Goal: Task Accomplishment & Management: Use online tool/utility

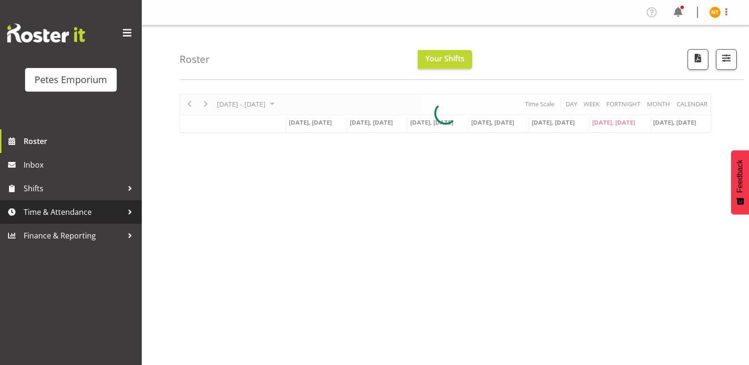
click at [62, 213] on span "Time & Attendance" at bounding box center [73, 212] width 99 height 14
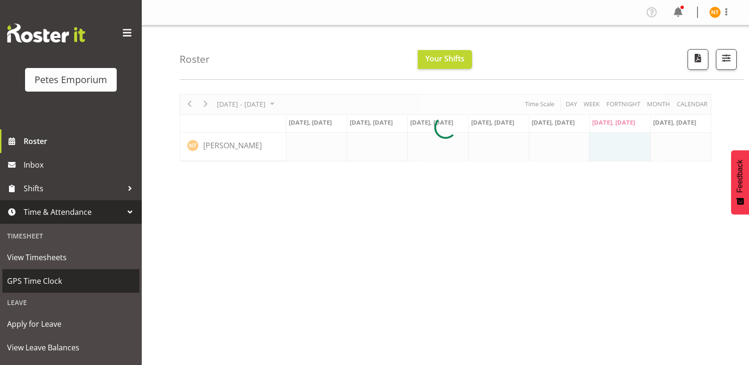
click at [48, 282] on span "GPS Time Clock" at bounding box center [71, 281] width 128 height 14
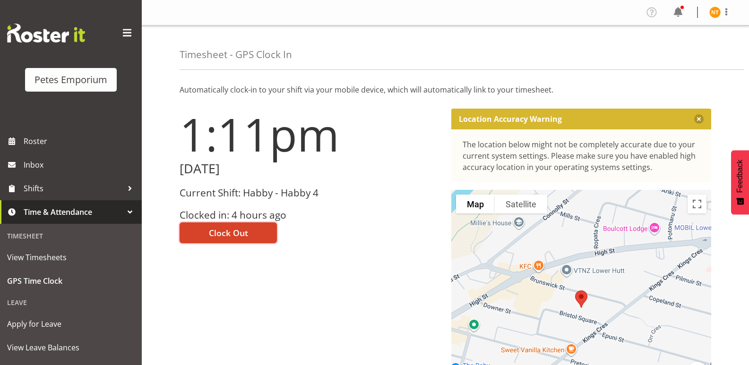
click at [226, 238] on span "Clock Out" at bounding box center [228, 233] width 39 height 12
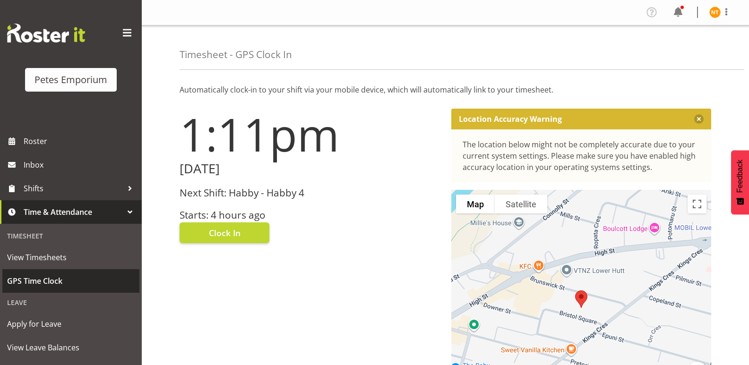
click at [38, 279] on span "GPS Time Clock" at bounding box center [71, 281] width 128 height 14
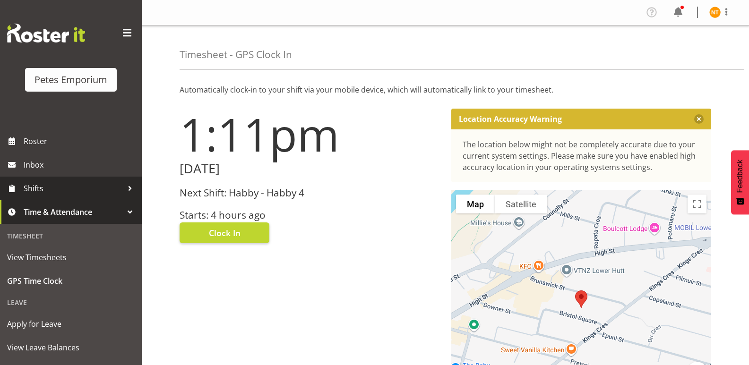
click at [35, 197] on link "Shifts" at bounding box center [71, 189] width 142 height 24
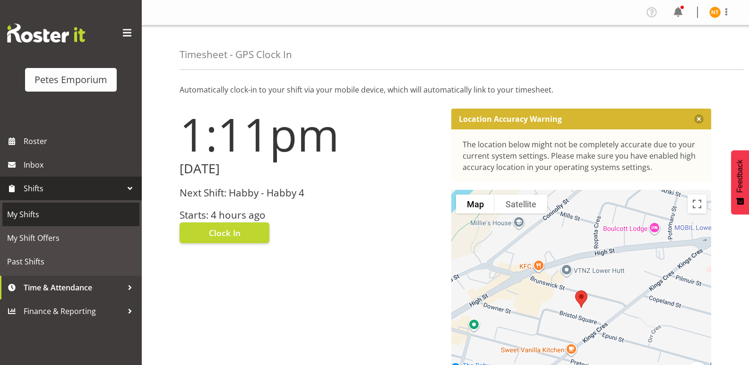
click at [29, 209] on span "My Shifts" at bounding box center [71, 215] width 128 height 14
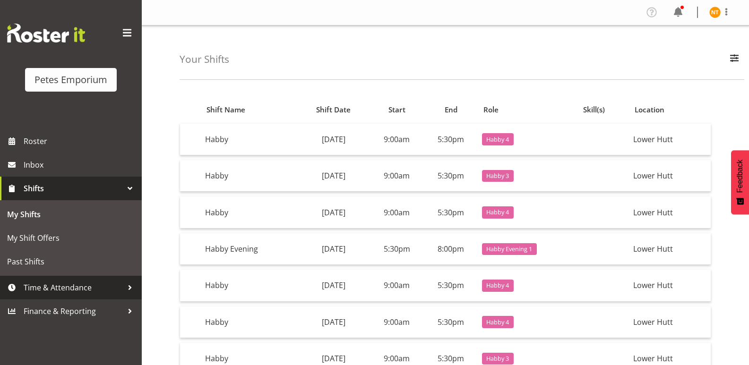
click at [53, 291] on span "Time & Attendance" at bounding box center [73, 288] width 99 height 14
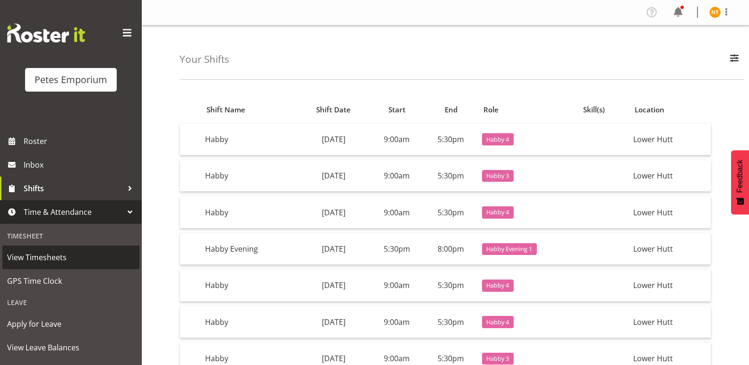
click at [63, 256] on span "View Timesheets" at bounding box center [71, 258] width 128 height 14
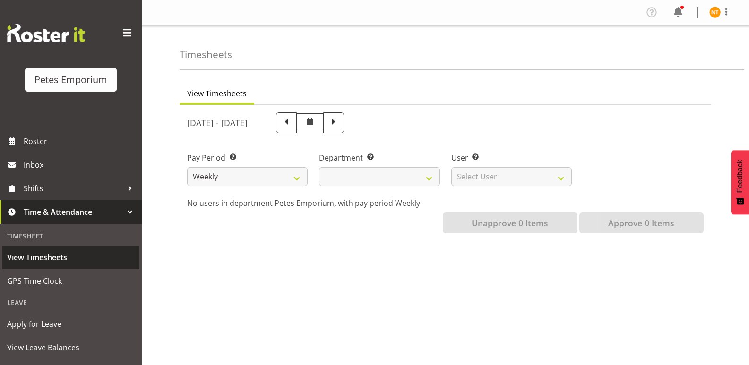
select select
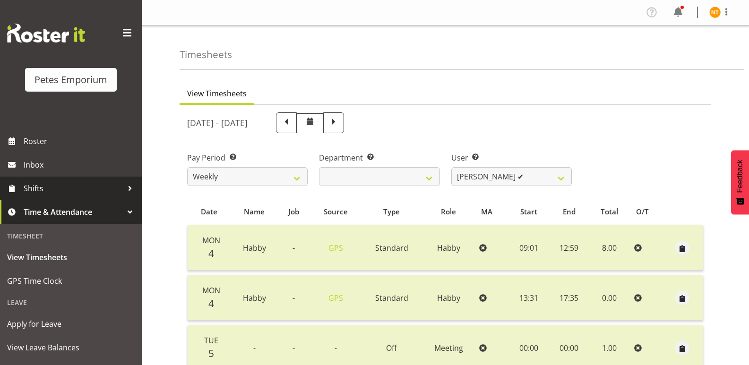
click at [45, 190] on span "Shifts" at bounding box center [73, 189] width 99 height 14
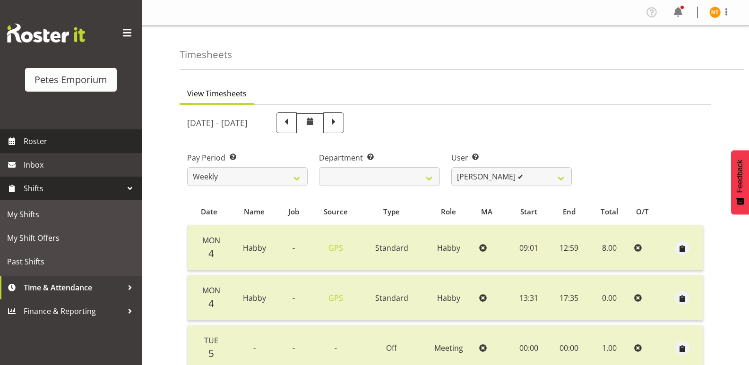
click at [36, 145] on span "Roster" at bounding box center [80, 141] width 113 height 14
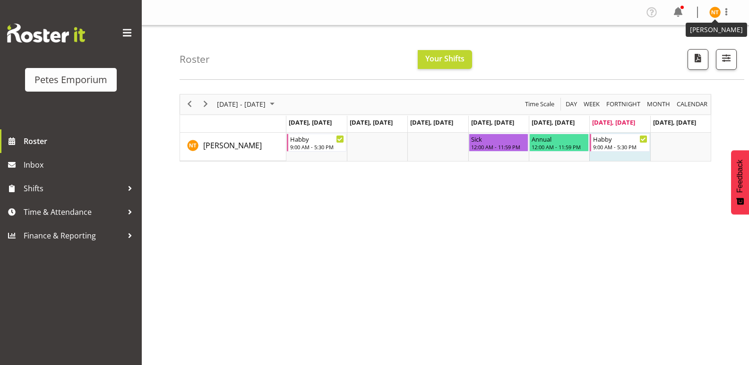
click at [718, 17] on img at bounding box center [715, 12] width 11 height 11
click at [678, 48] on link "Log Out" at bounding box center [686, 49] width 91 height 17
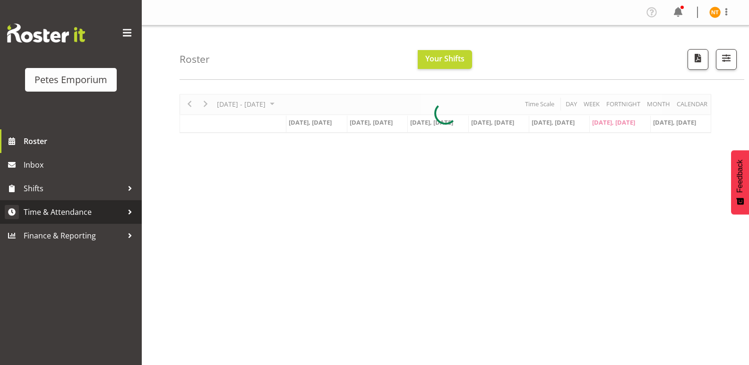
click at [48, 210] on span "Time & Attendance" at bounding box center [73, 212] width 99 height 14
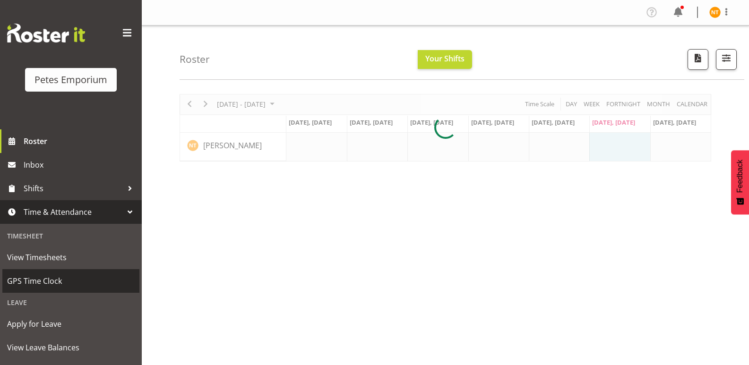
click at [38, 281] on span "GPS Time Clock" at bounding box center [71, 281] width 128 height 14
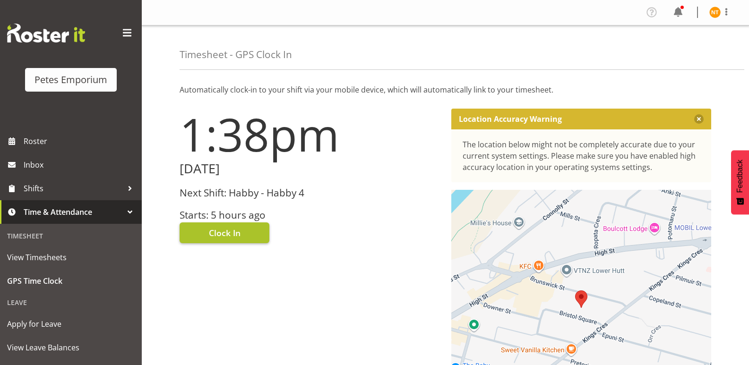
click at [213, 226] on button "Clock In" at bounding box center [225, 233] width 90 height 21
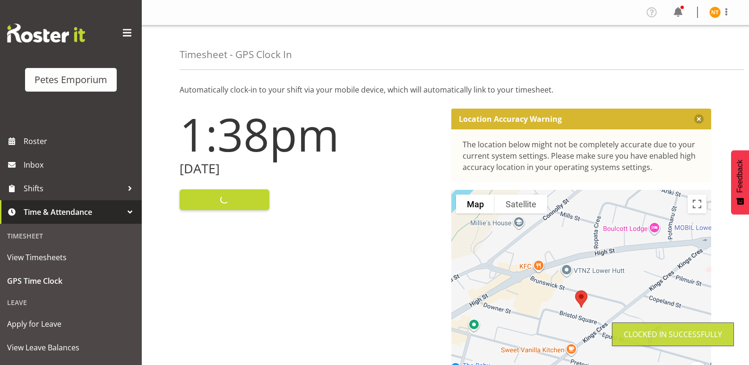
click at [710, 10] on img at bounding box center [715, 12] width 11 height 11
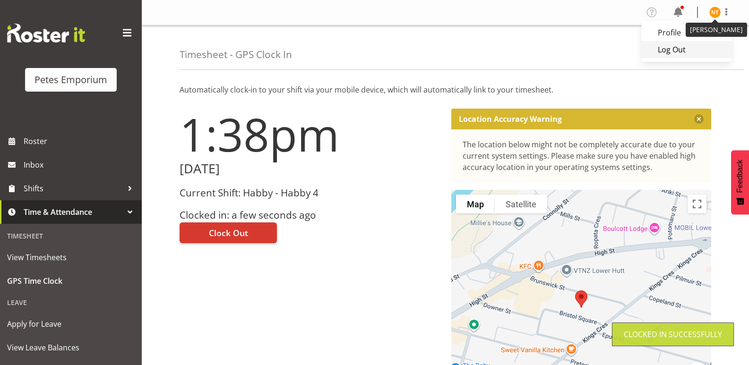
click at [670, 48] on link "Log Out" at bounding box center [686, 49] width 91 height 17
